Goal: Task Accomplishment & Management: Manage account settings

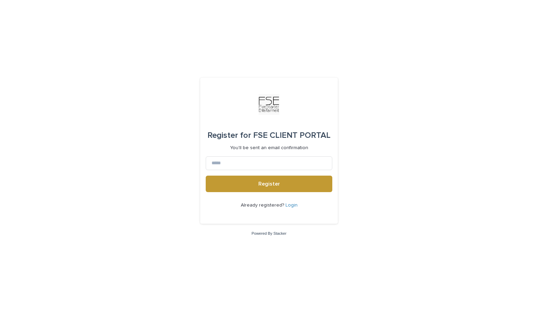
click at [291, 206] on link "Login" at bounding box center [292, 205] width 12 height 5
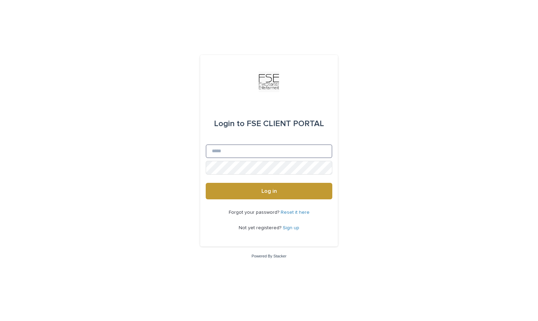
type input "**********"
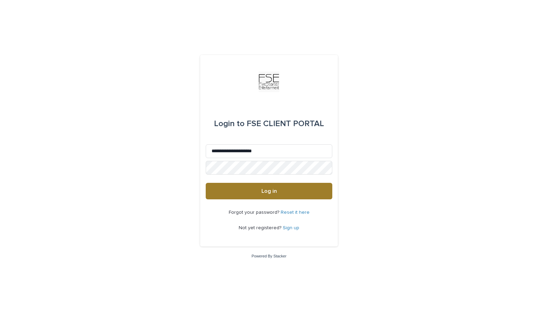
click at [267, 190] on span "Log in" at bounding box center [269, 192] width 15 height 6
